Goal: Register for event/course

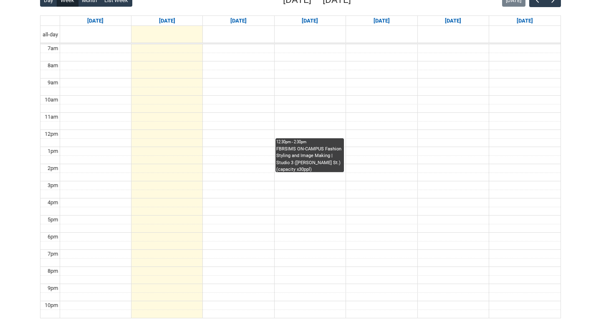
scroll to position [216, 0]
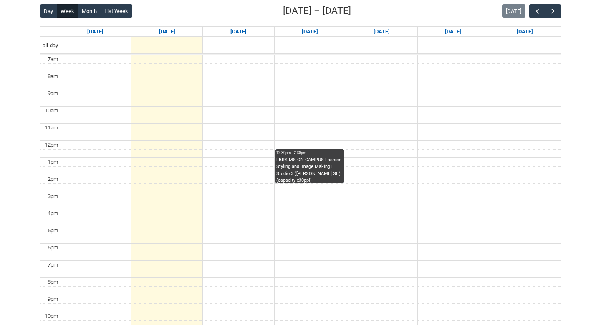
click at [248, 133] on td at bounding box center [310, 136] width 501 height 9
click at [248, 158] on td at bounding box center [310, 162] width 501 height 9
click at [317, 164] on div "FBRSIMS ON-CAMPUS Fashion Styling and Image Making | Studio 3 ([PERSON_NAME] St…" at bounding box center [309, 169] width 67 height 26
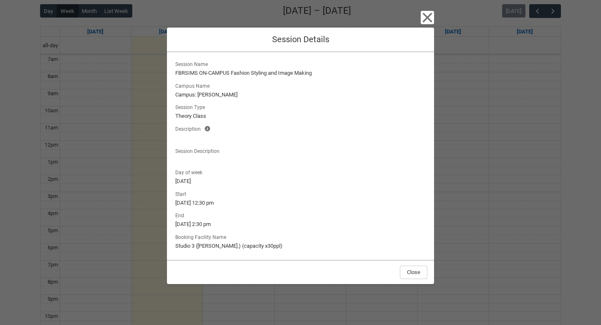
click at [337, 63] on lightning-output-field "Session Name FBRSIMS ON-CAMPUS Fashion Styling and Image Making" at bounding box center [301, 68] width 254 height 18
click at [431, 15] on icon "button" at bounding box center [426, 17] width 13 height 13
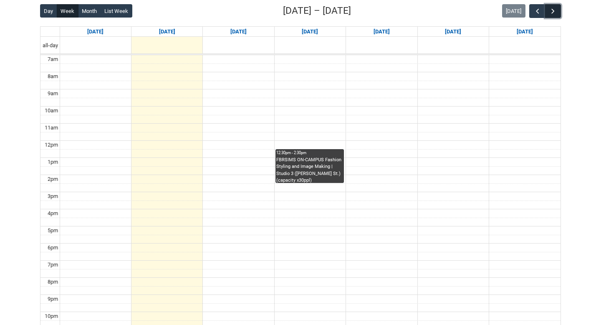
click at [557, 11] on button "button" at bounding box center [553, 11] width 16 height 14
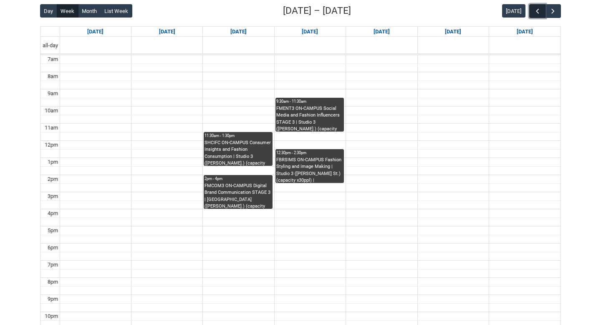
click at [529, 14] on button "button" at bounding box center [537, 11] width 16 height 14
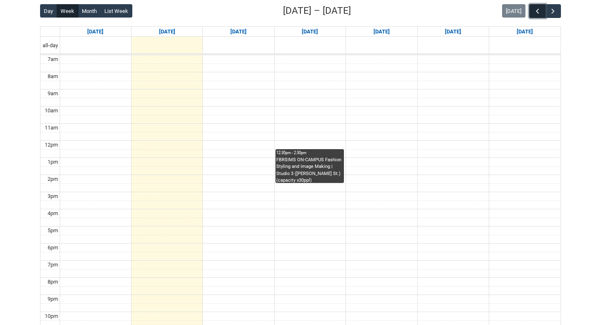
click at [530, 13] on button "button" at bounding box center [537, 11] width 16 height 14
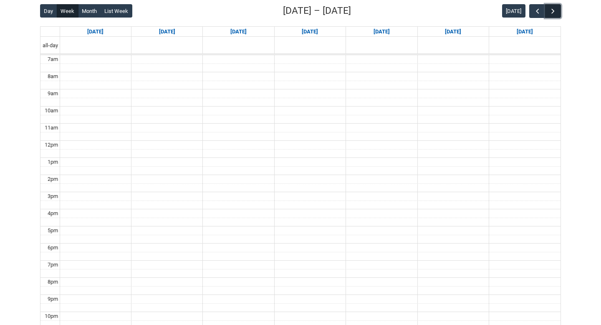
click at [558, 10] on button "button" at bounding box center [553, 11] width 16 height 14
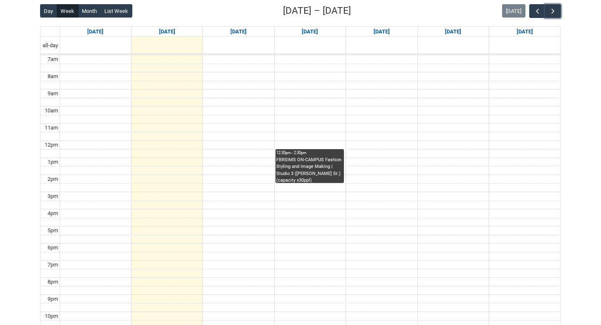
click at [229, 128] on td at bounding box center [310, 127] width 501 height 9
